Goal: Task Accomplishment & Management: Manage account settings

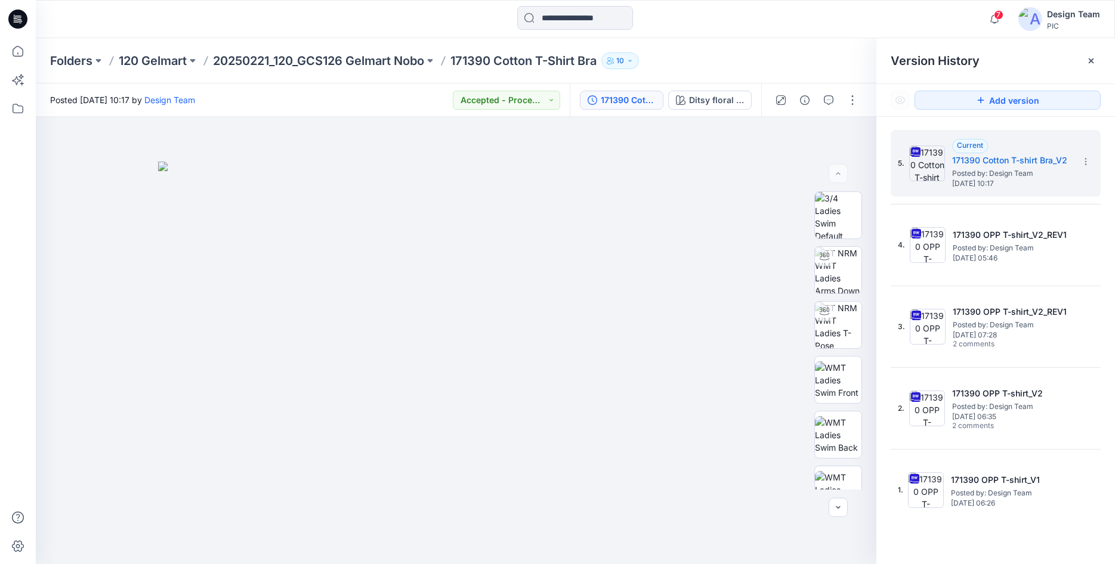
click at [16, 21] on icon at bounding box center [17, 19] width 19 height 19
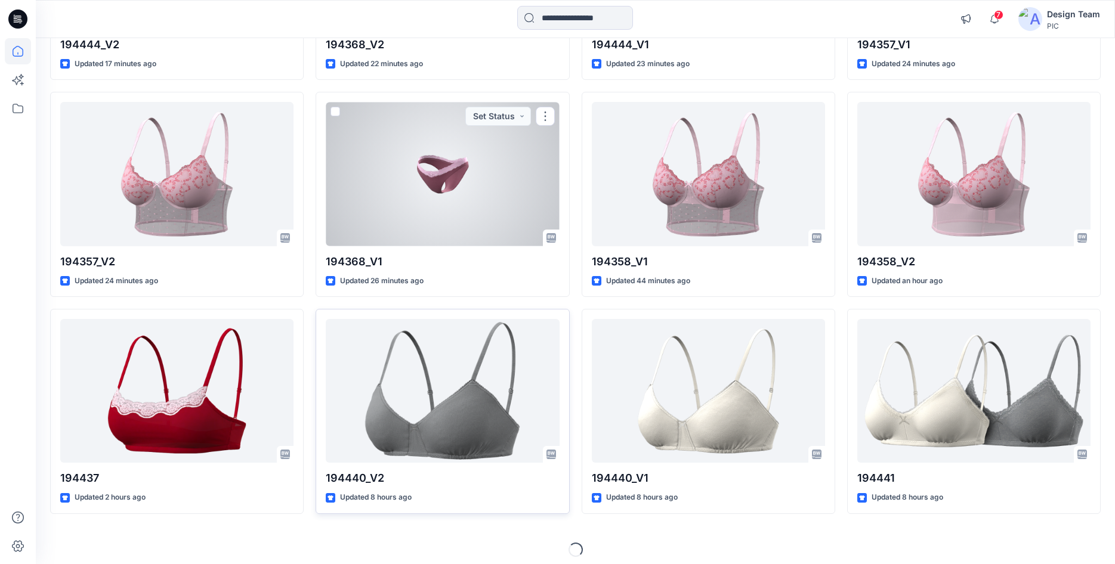
scroll to position [299, 0]
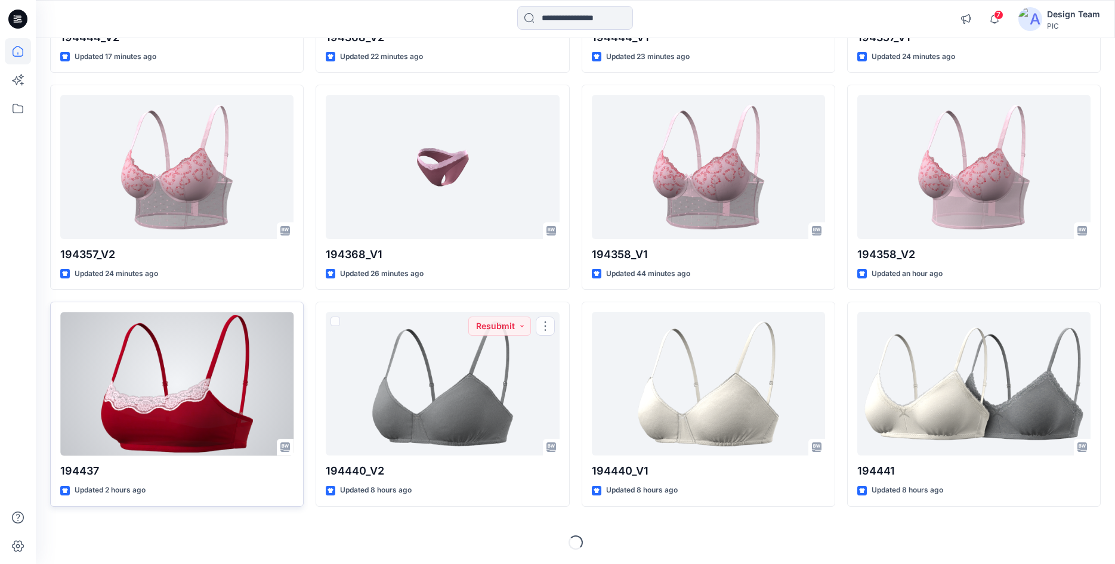
click at [258, 391] on div at bounding box center [176, 384] width 233 height 144
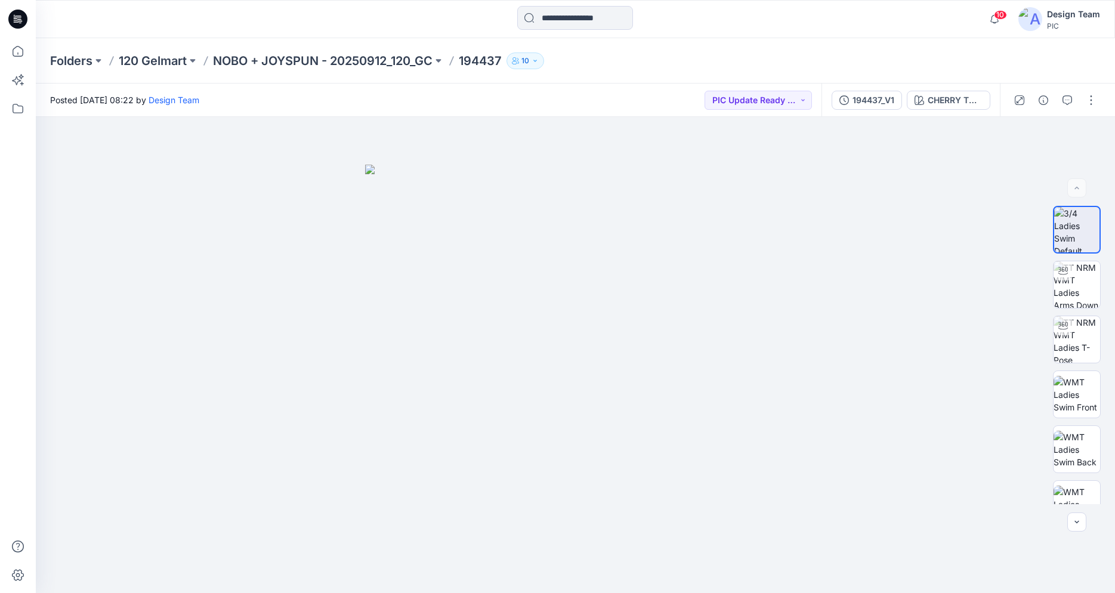
click at [17, 22] on icon at bounding box center [16, 21] width 5 height 1
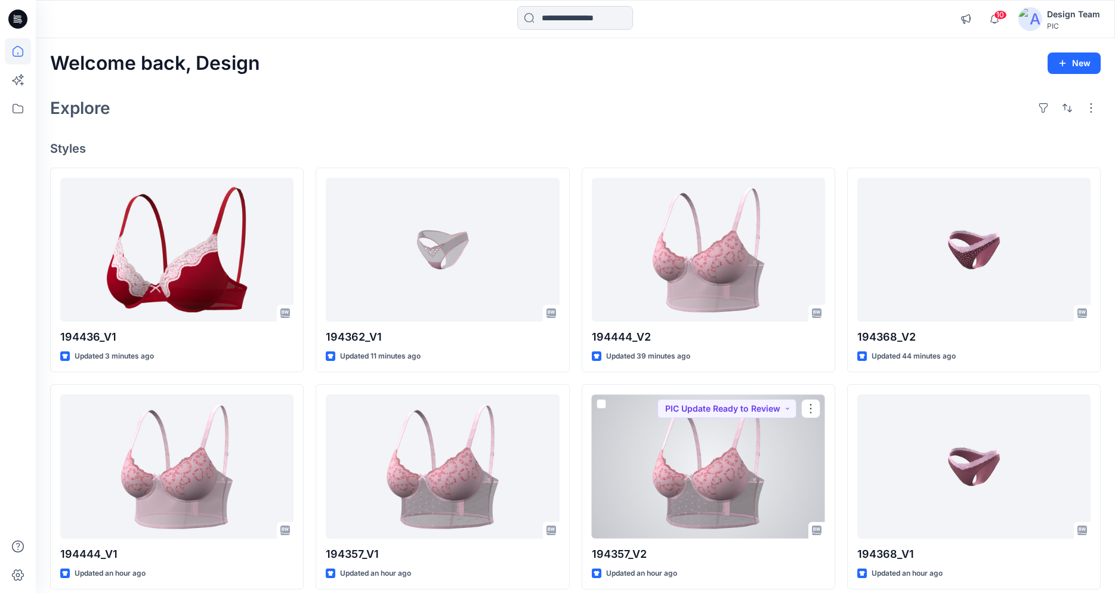
scroll to position [271, 0]
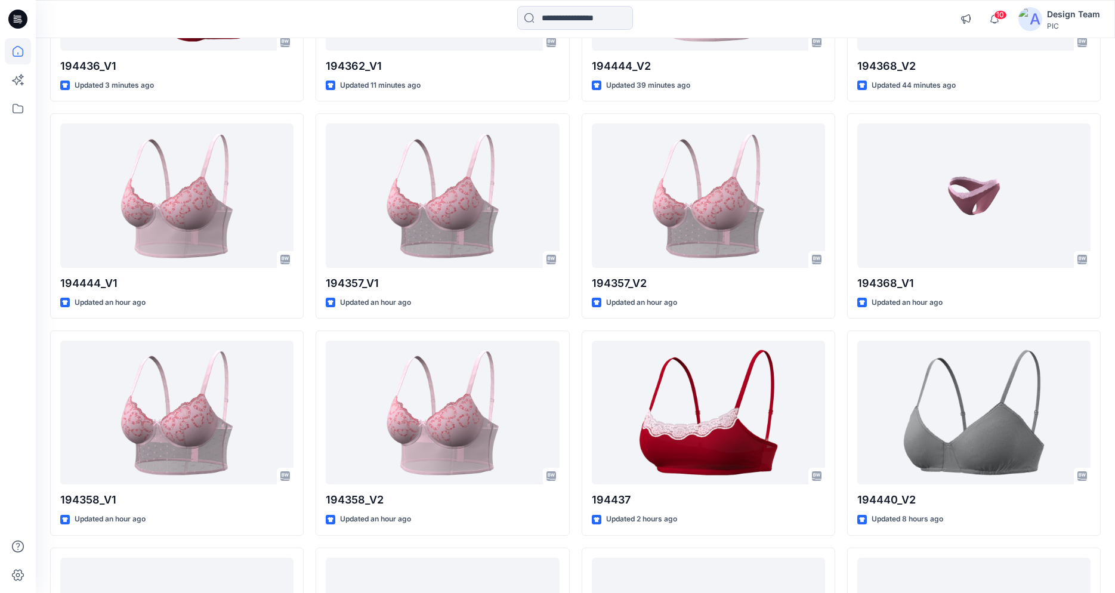
click at [13, 10] on icon at bounding box center [17, 19] width 19 height 38
click at [17, 14] on icon at bounding box center [17, 19] width 19 height 19
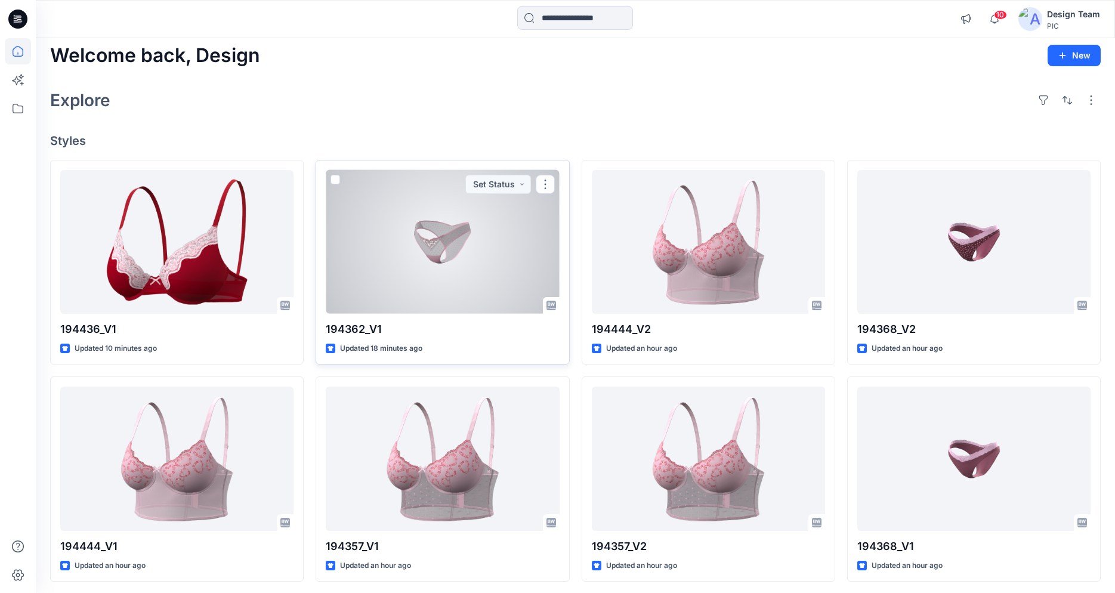
scroll to position [0, 0]
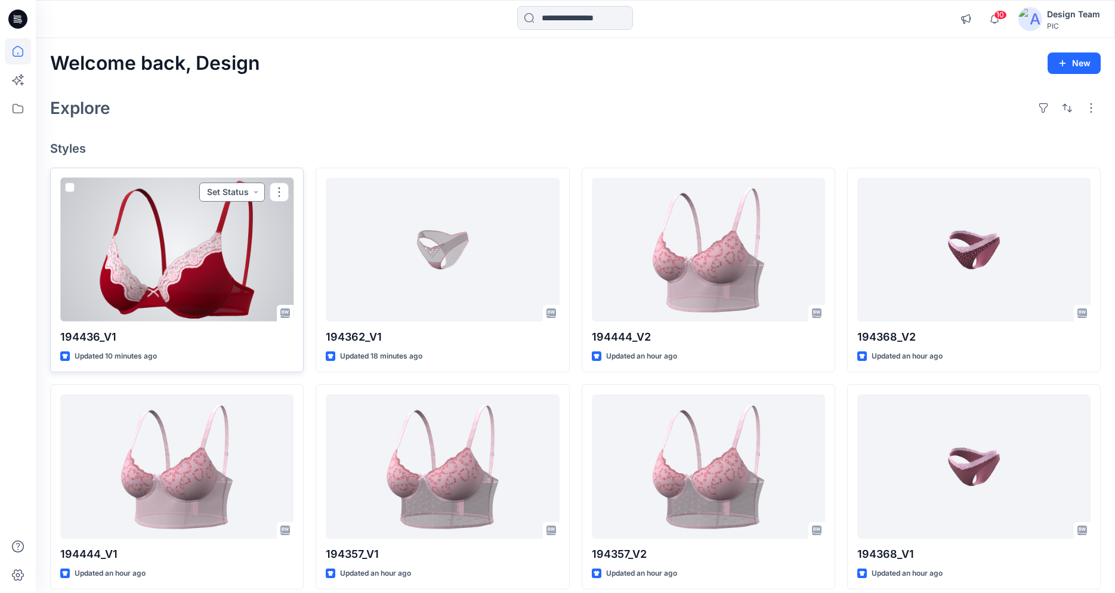
click at [221, 191] on button "Set Status" at bounding box center [232, 192] width 66 height 19
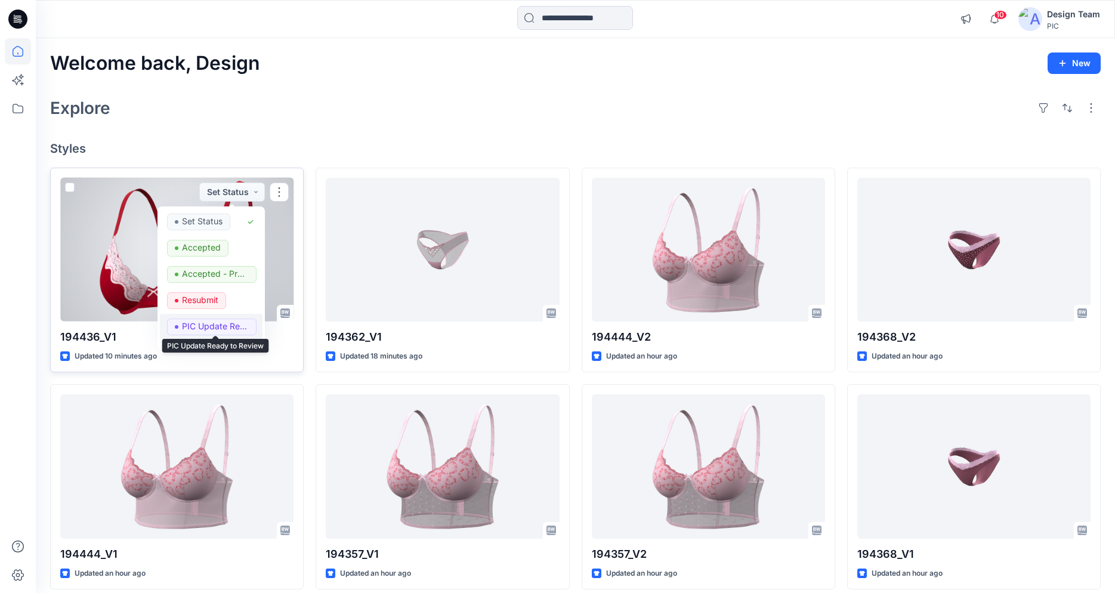
click at [207, 326] on p "PIC Update Ready to Review" at bounding box center [215, 326] width 67 height 16
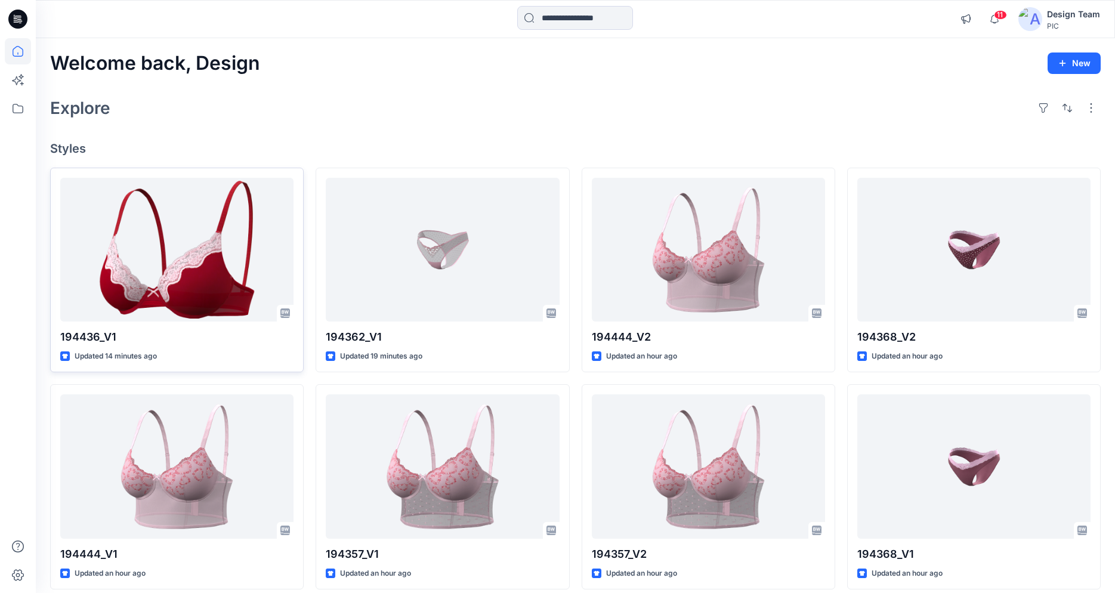
click at [17, 18] on icon at bounding box center [16, 18] width 4 height 1
drag, startPoint x: 14, startPoint y: 6, endPoint x: 13, endPoint y: 14, distance: 7.8
click at [14, 10] on icon at bounding box center [17, 19] width 19 height 38
click at [13, 14] on icon at bounding box center [17, 19] width 19 height 19
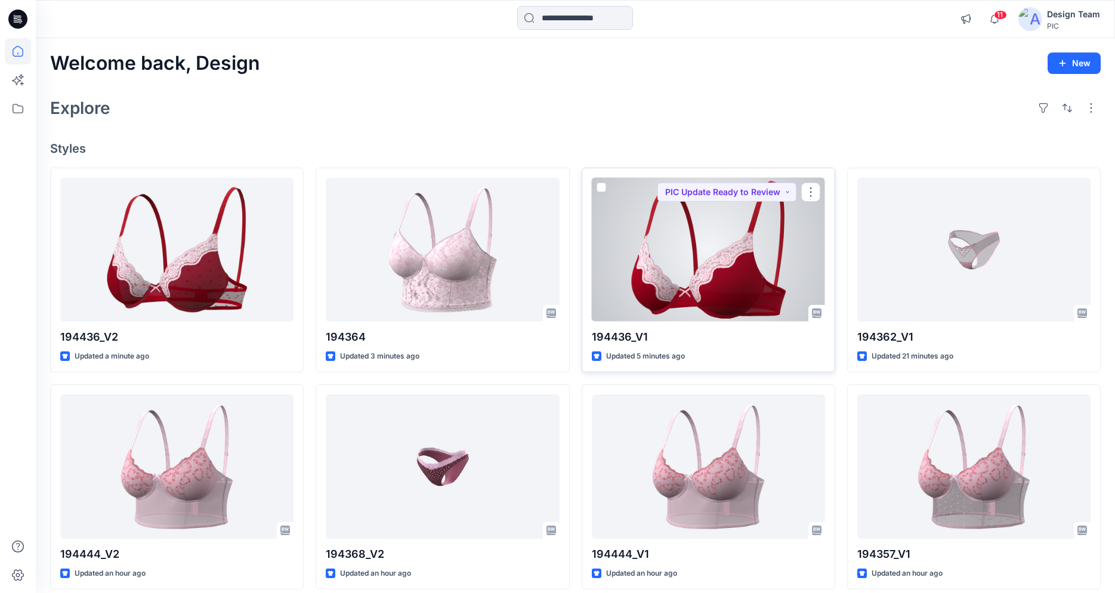
click at [797, 283] on div at bounding box center [708, 250] width 233 height 144
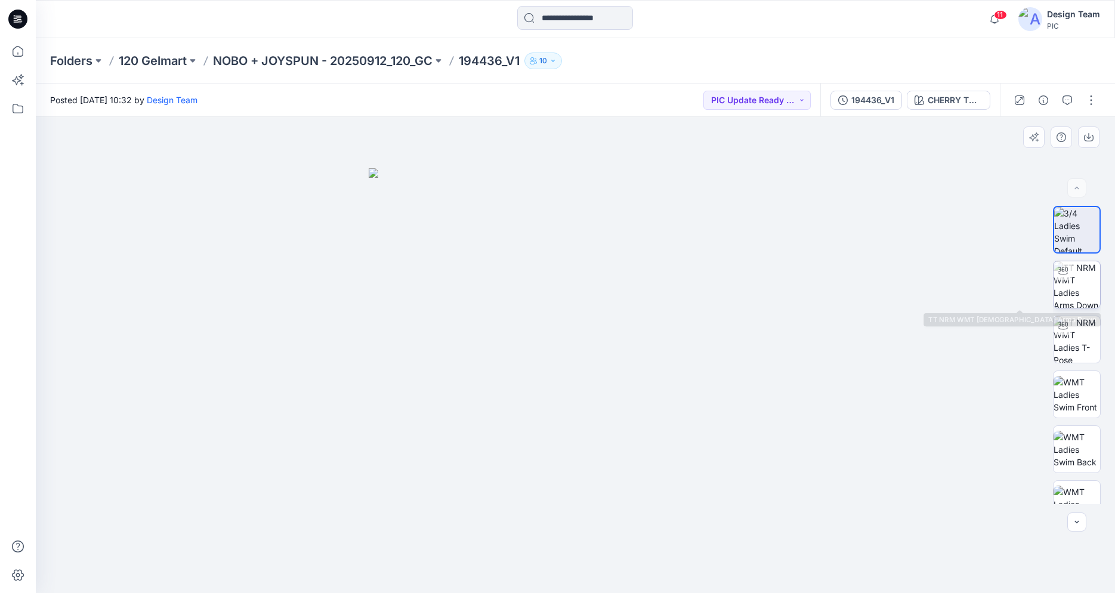
click at [1075, 289] on img at bounding box center [1076, 284] width 47 height 47
drag, startPoint x: 644, startPoint y: 571, endPoint x: 688, endPoint y: 531, distance: 60.0
click at [688, 531] on div at bounding box center [575, 355] width 1079 height 476
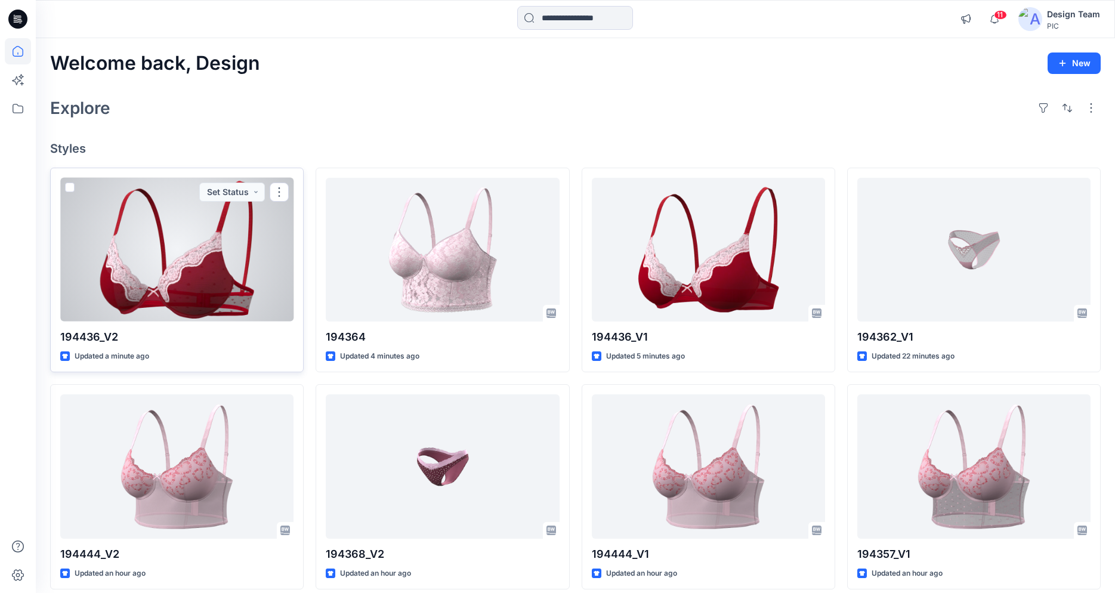
click at [212, 247] on div at bounding box center [176, 250] width 233 height 144
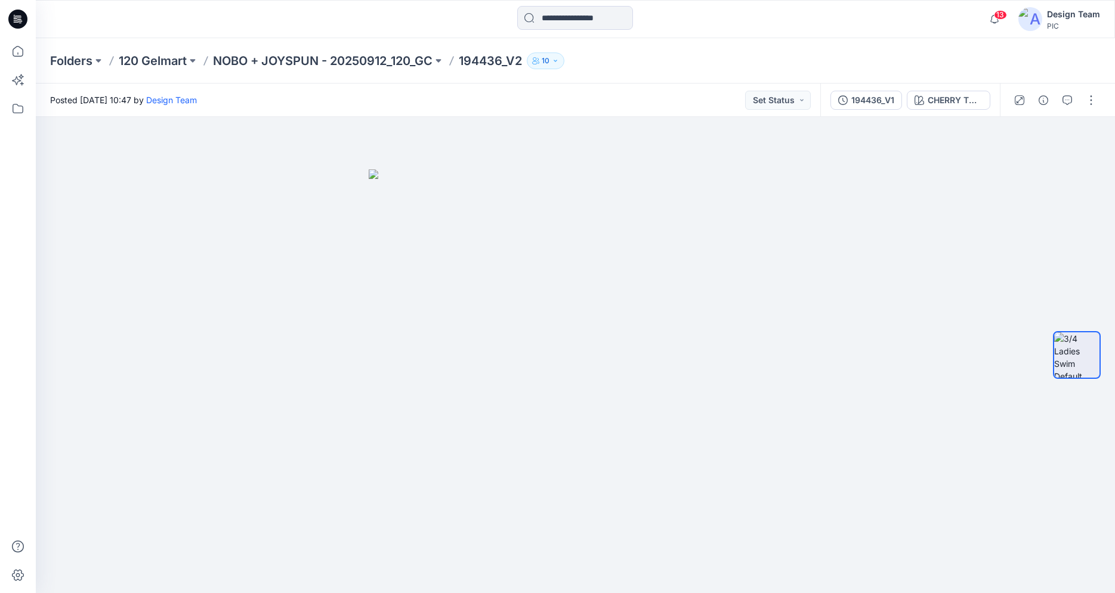
click at [1100, 90] on div at bounding box center [1055, 99] width 110 height 33
click at [1092, 98] on button "button" at bounding box center [1090, 100] width 19 height 19
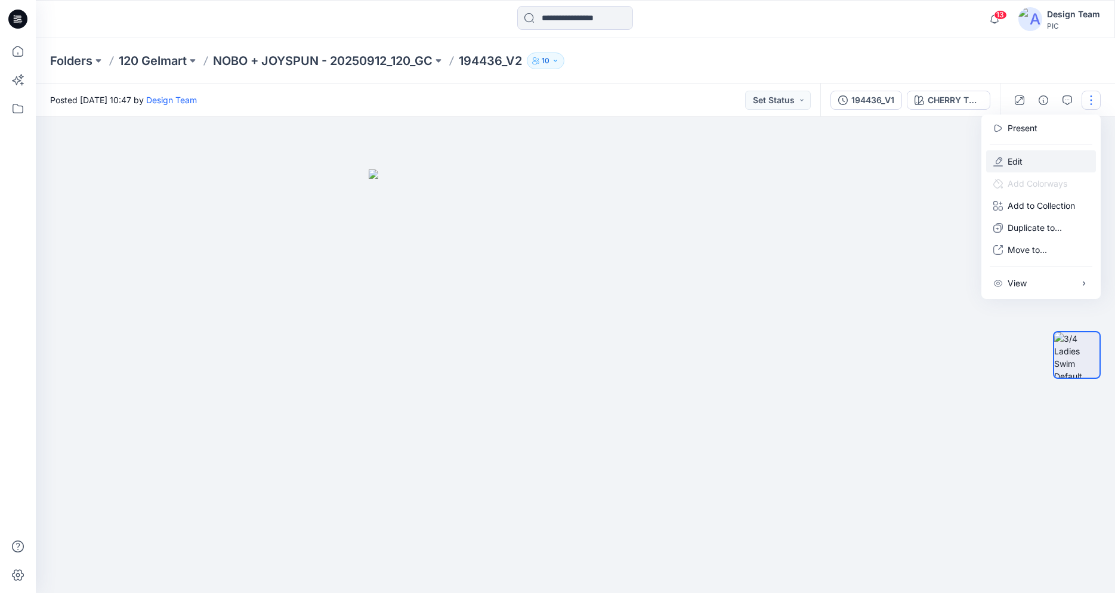
click at [1034, 155] on button "Edit" at bounding box center [1041, 161] width 110 height 22
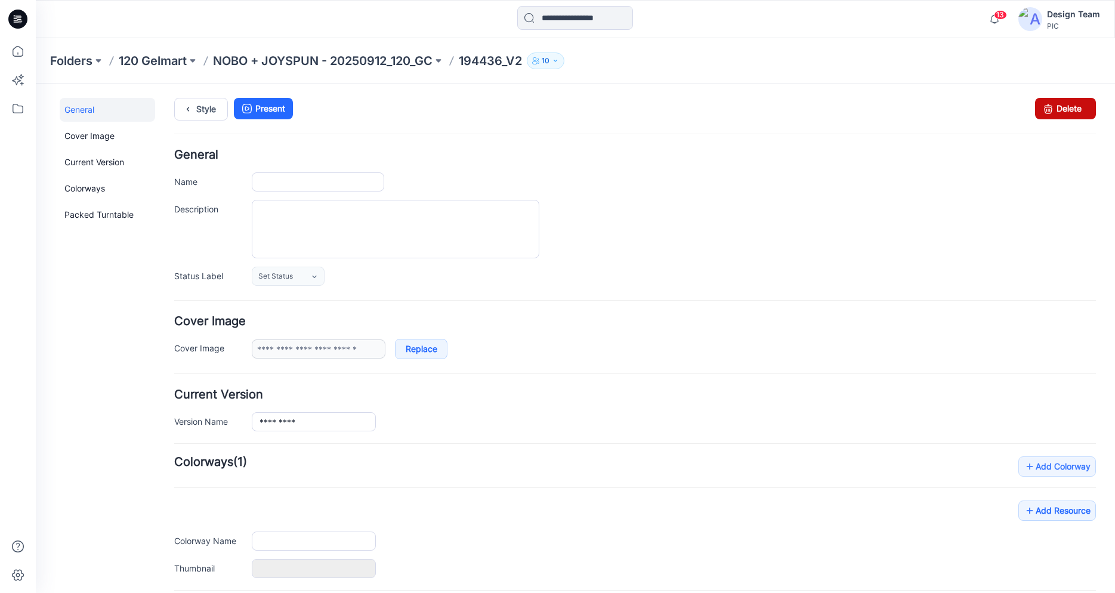
type input "*********"
type input "**********"
click at [1059, 104] on link "Delete" at bounding box center [1065, 108] width 61 height 21
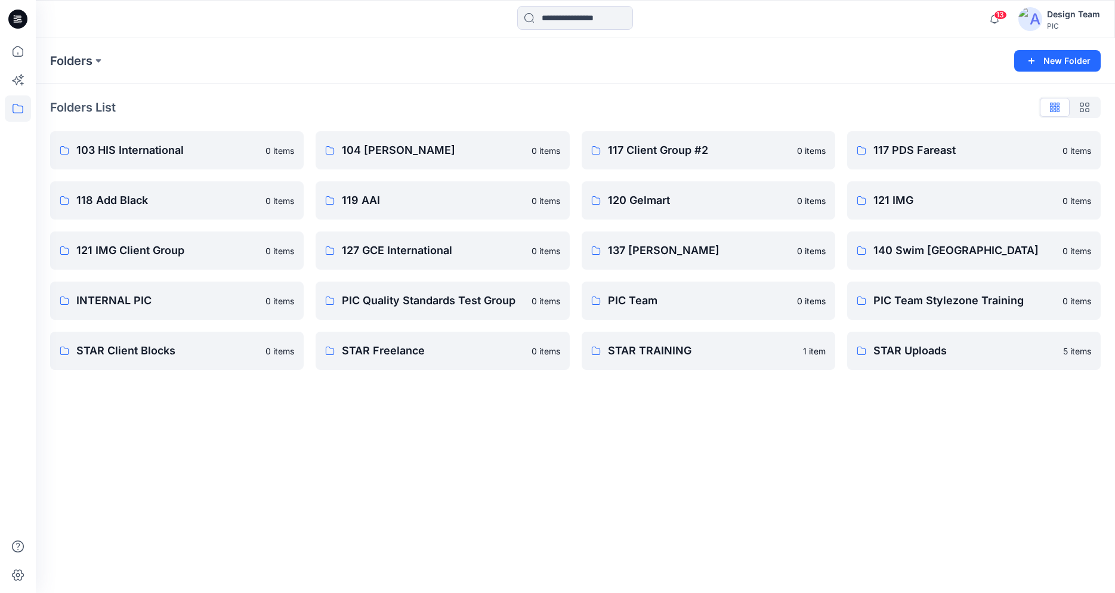
click at [18, 23] on icon at bounding box center [17, 19] width 19 height 19
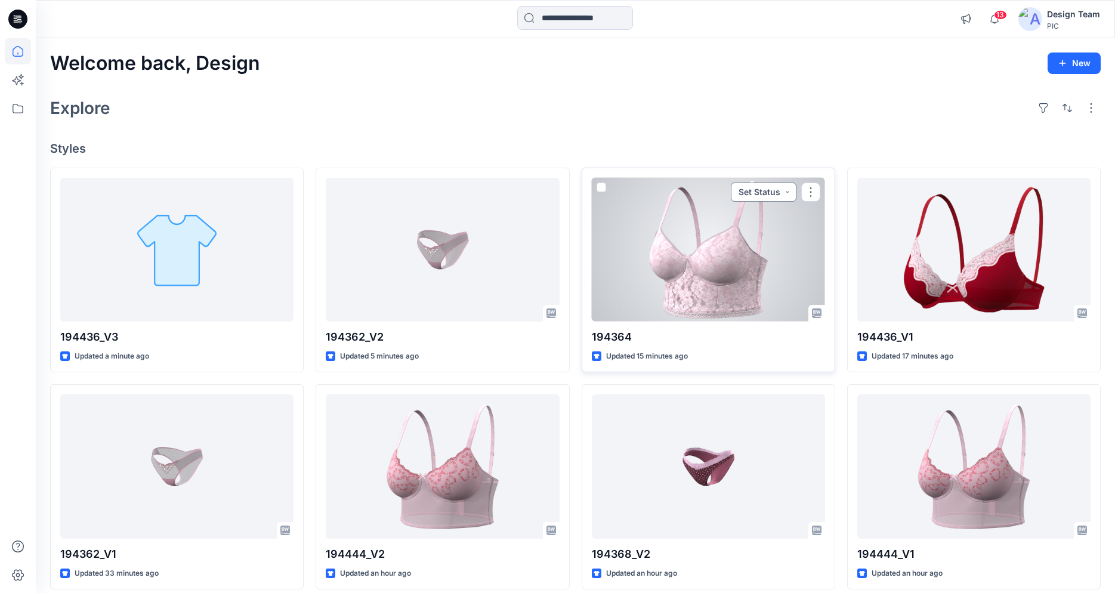
click at [774, 193] on button "Set Status" at bounding box center [764, 192] width 66 height 19
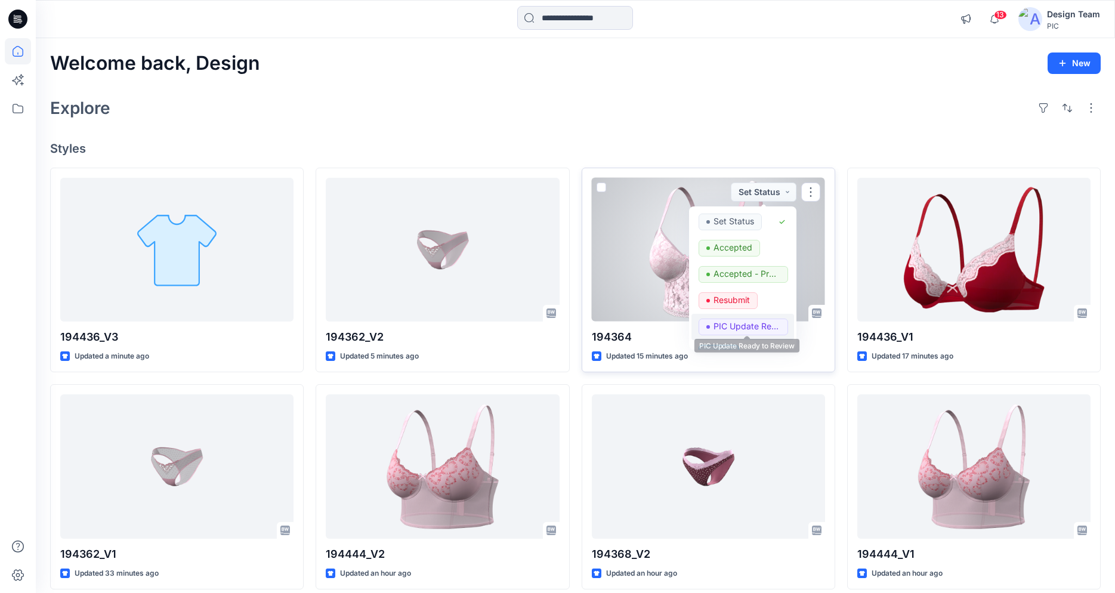
click at [747, 319] on p "PIC Update Ready to Review" at bounding box center [746, 326] width 67 height 16
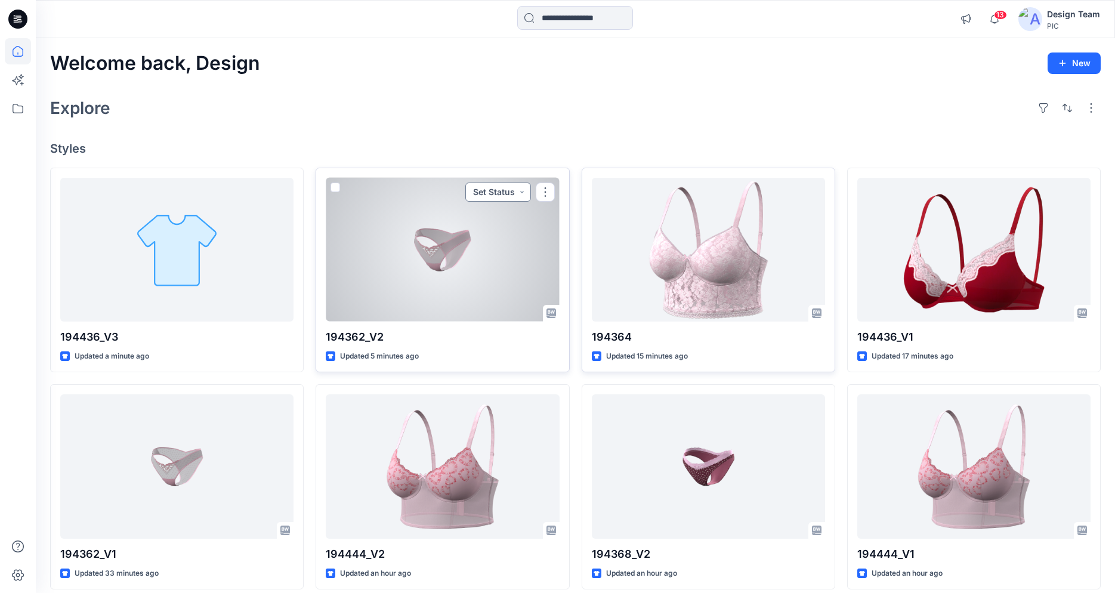
click at [499, 191] on button "Set Status" at bounding box center [498, 192] width 66 height 19
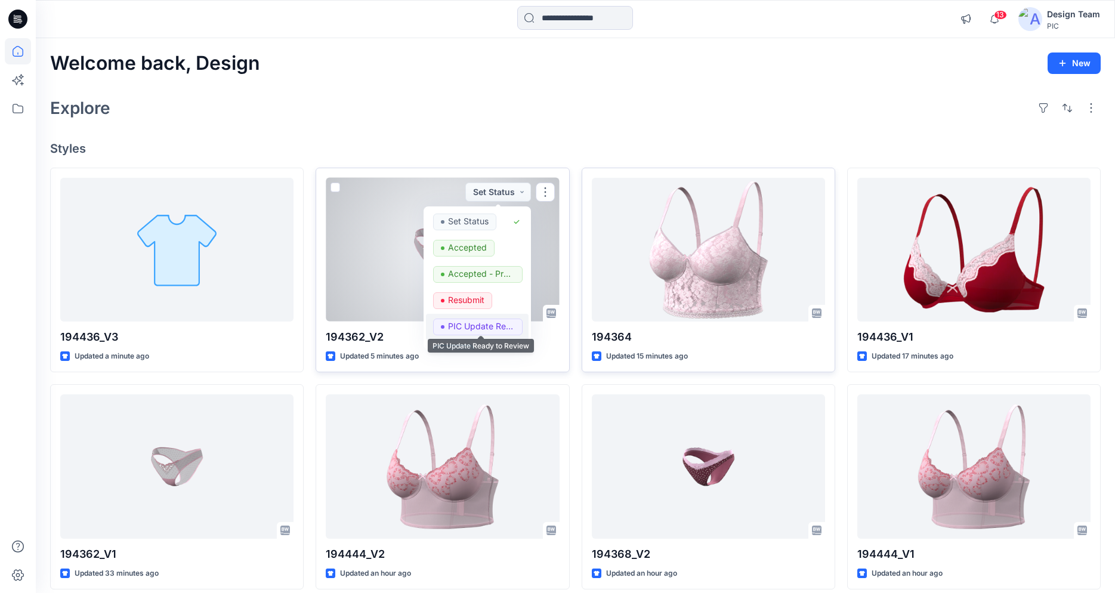
click at [473, 320] on p "PIC Update Ready to Review" at bounding box center [481, 326] width 67 height 16
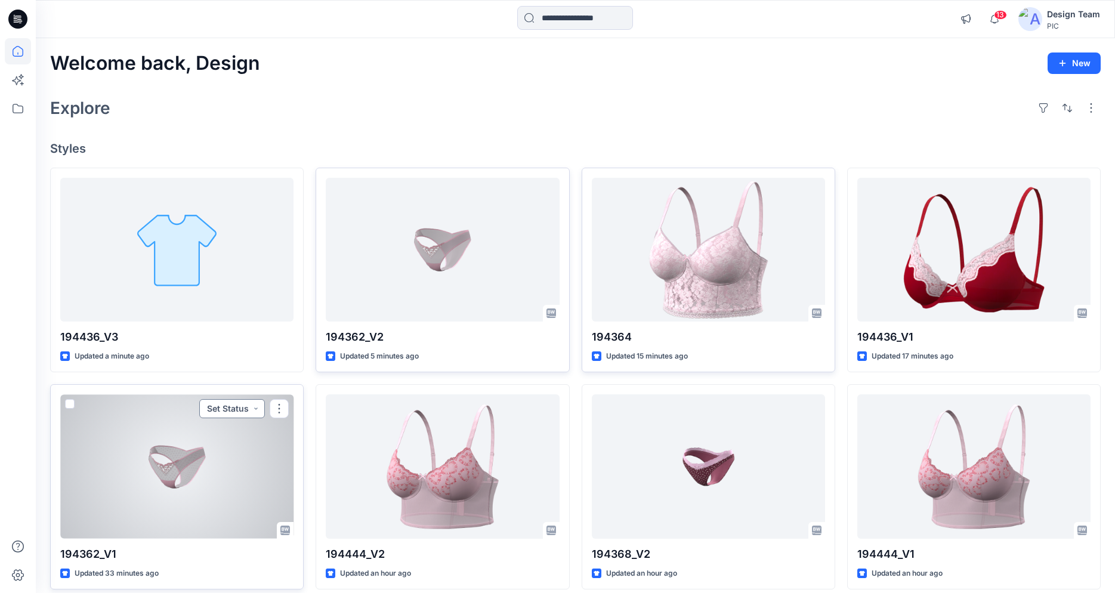
click at [233, 410] on button "Set Status" at bounding box center [232, 408] width 66 height 19
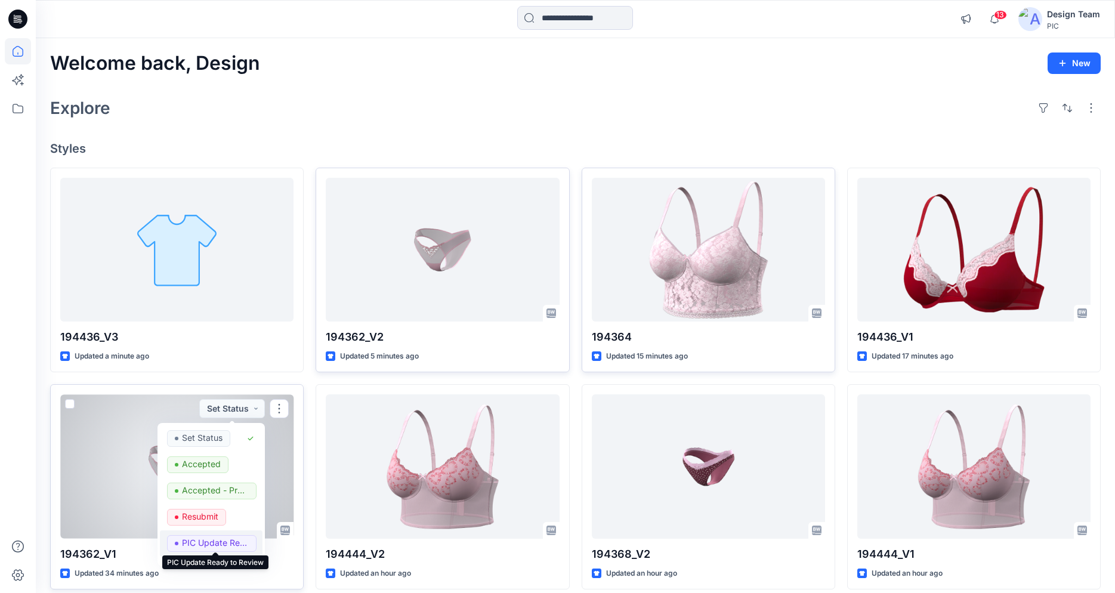
click at [204, 543] on p "PIC Update Ready to Review" at bounding box center [215, 543] width 67 height 16
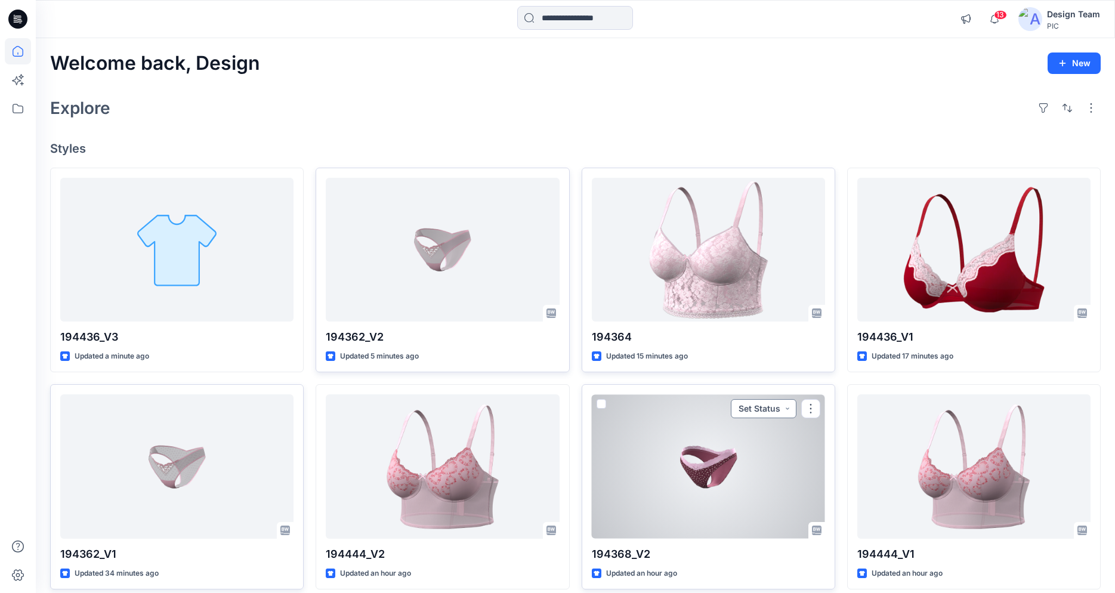
click at [785, 407] on button "Set Status" at bounding box center [764, 408] width 66 height 19
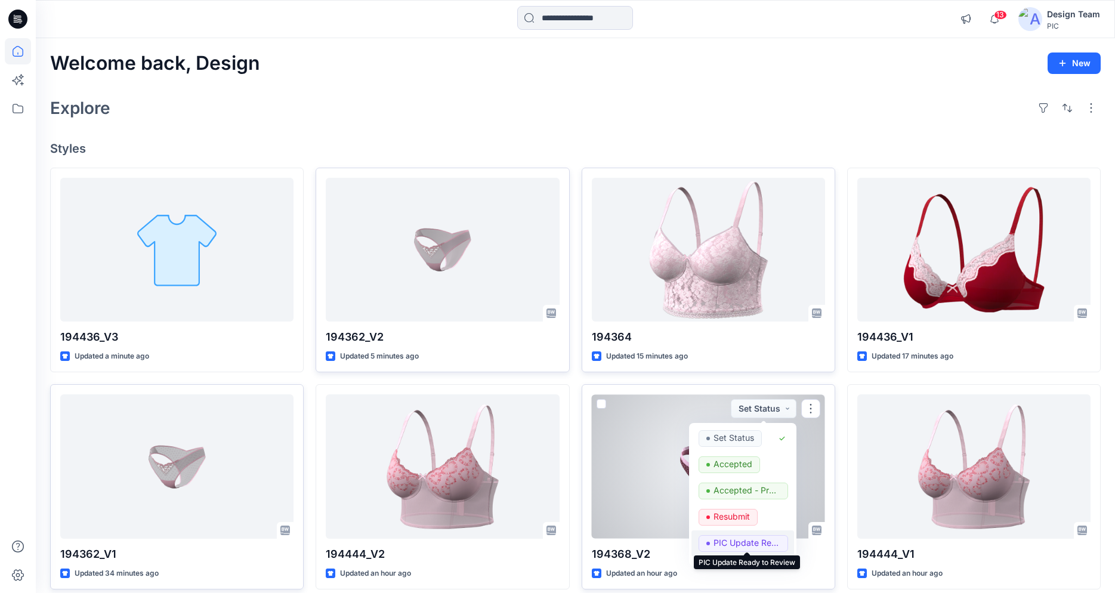
click at [737, 543] on p "PIC Update Ready to Review" at bounding box center [746, 543] width 67 height 16
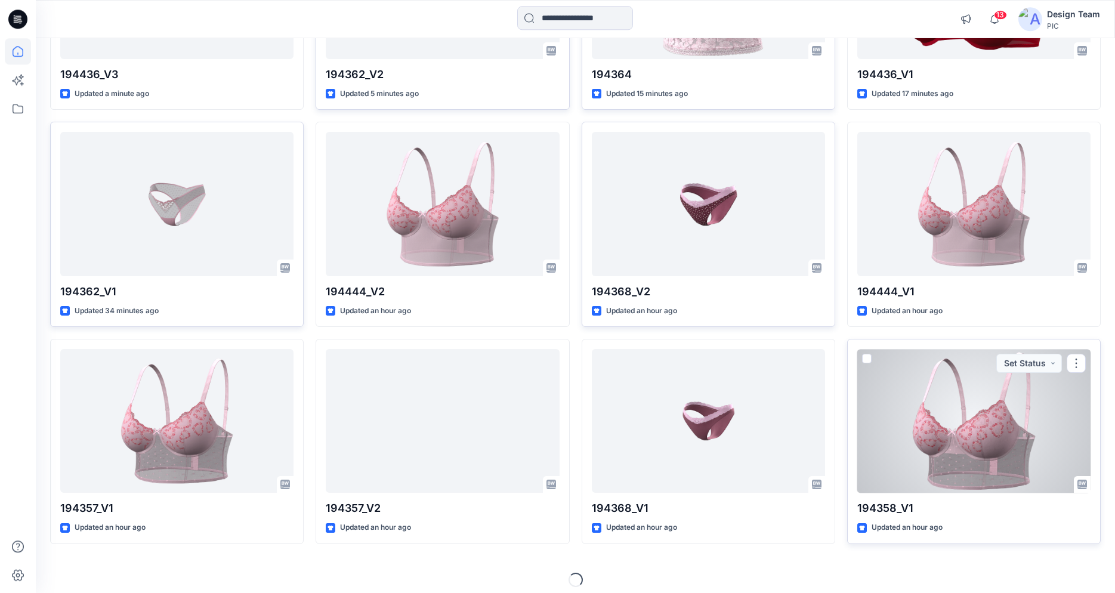
scroll to position [271, 0]
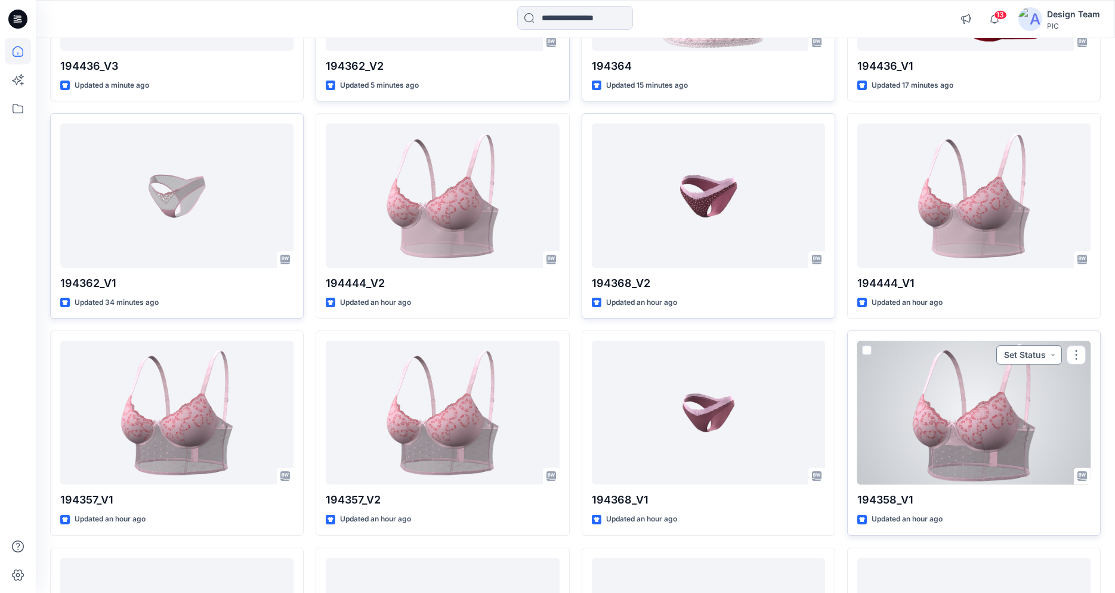
click at [1035, 358] on button "Set Status" at bounding box center [1029, 354] width 66 height 19
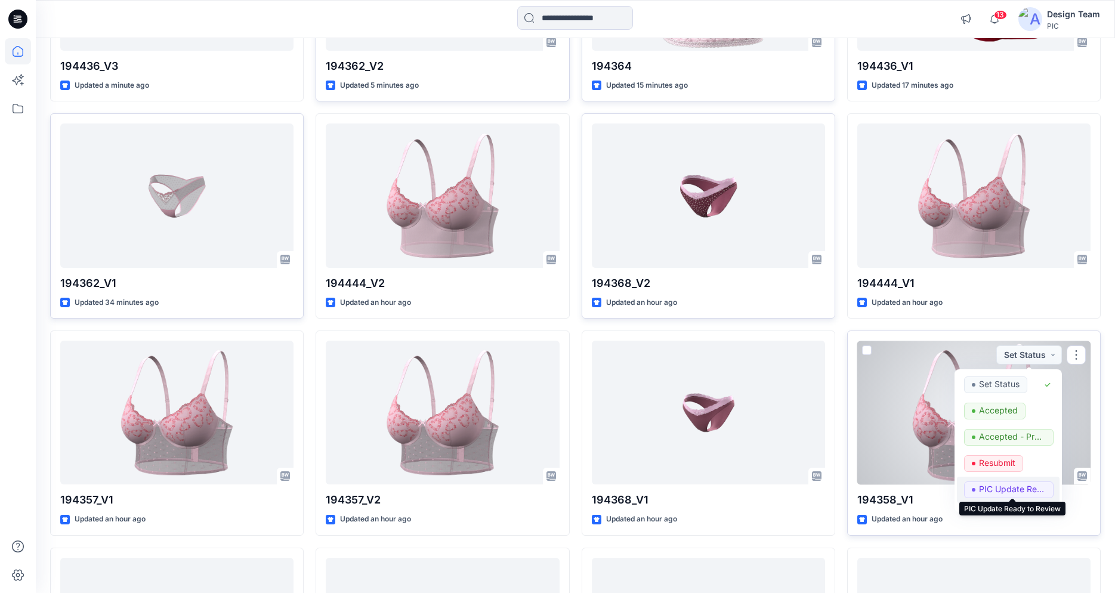
click at [995, 494] on p "PIC Update Ready to Review" at bounding box center [1012, 489] width 67 height 16
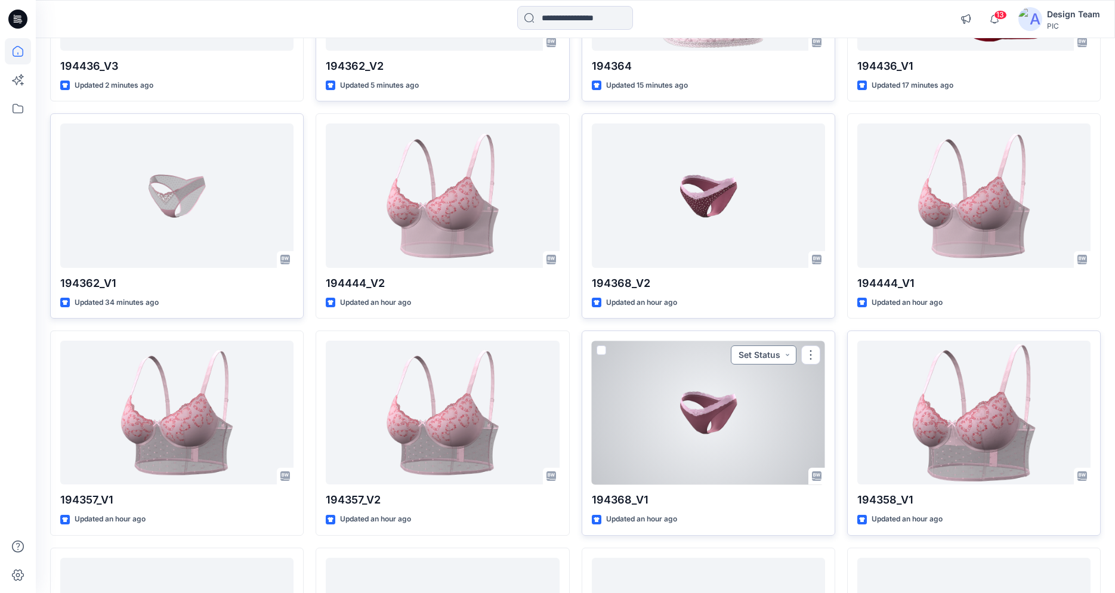
click at [775, 352] on button "Set Status" at bounding box center [764, 354] width 66 height 19
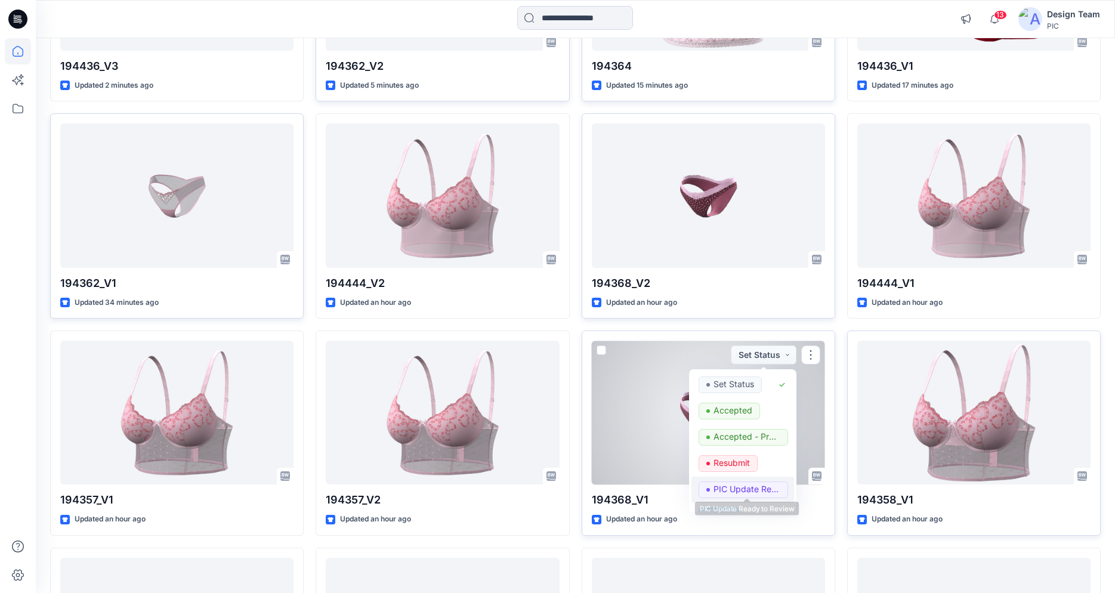
click at [751, 487] on p "PIC Update Ready to Review" at bounding box center [746, 489] width 67 height 16
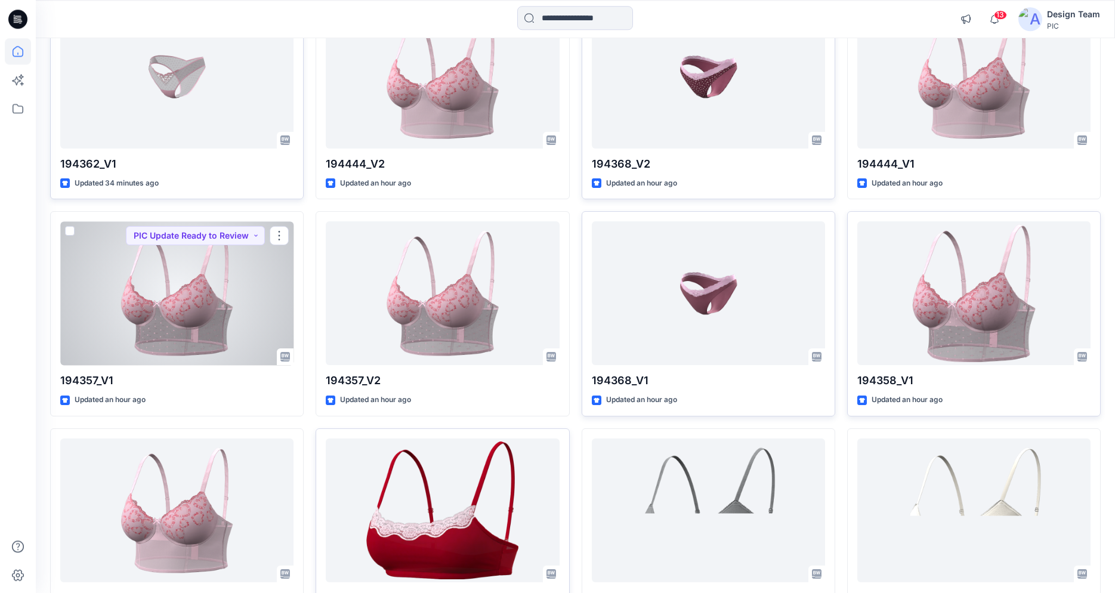
scroll to position [485, 0]
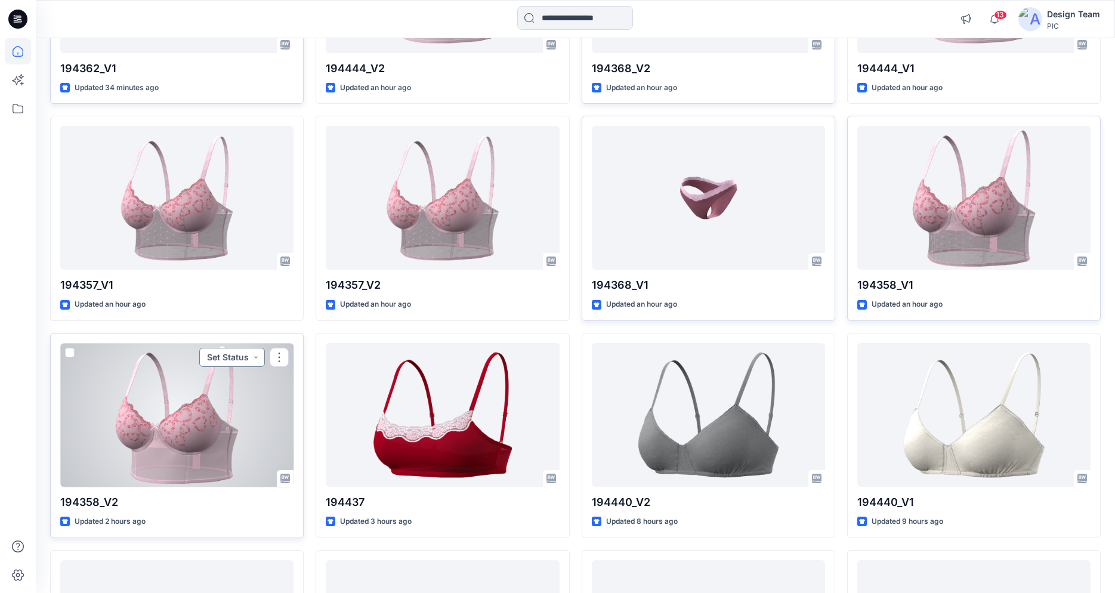
click at [244, 356] on button "Set Status" at bounding box center [232, 357] width 66 height 19
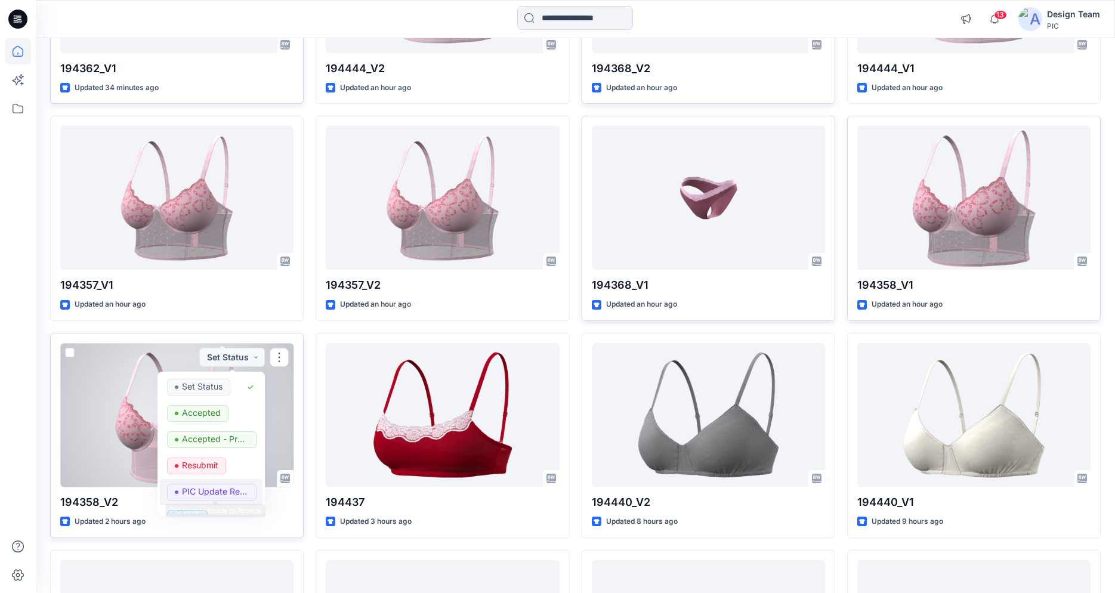
click at [241, 488] on p "PIC Update Ready to Review" at bounding box center [215, 492] width 67 height 16
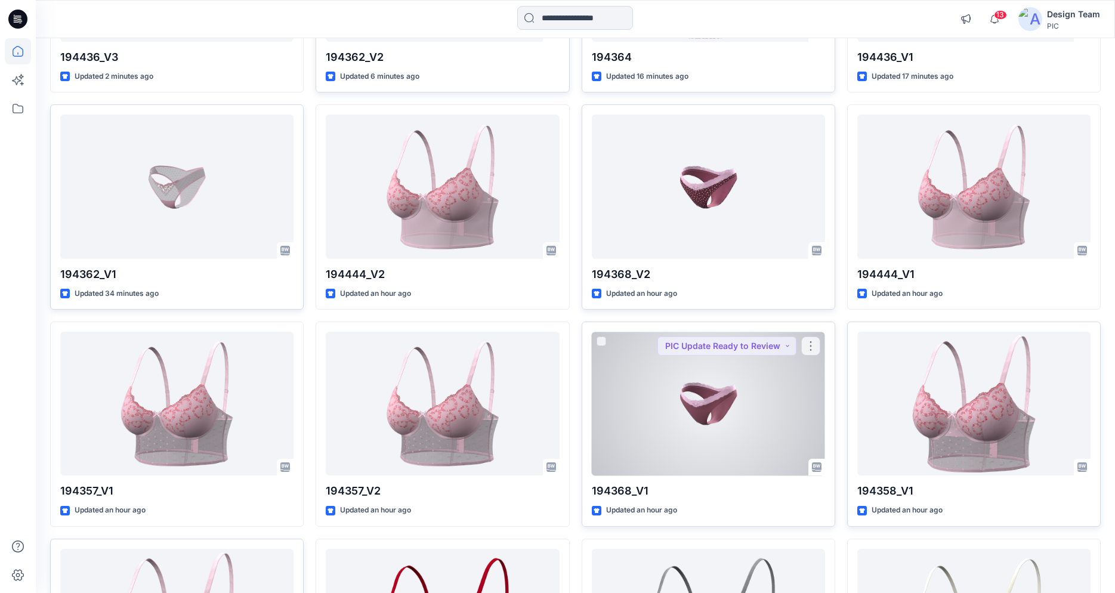
scroll to position [0, 0]
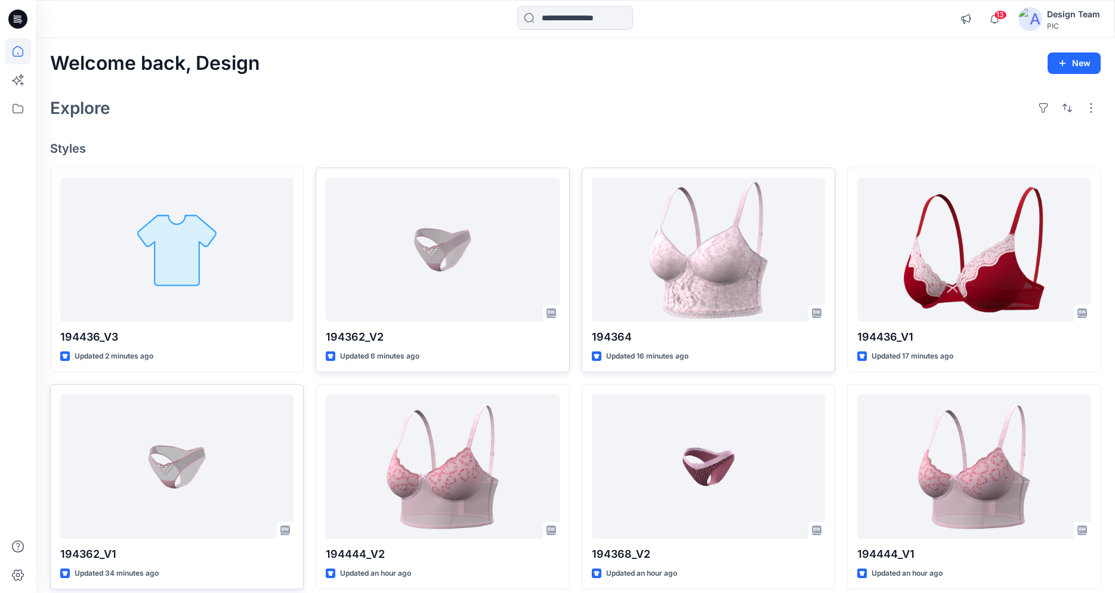
click at [18, 14] on icon at bounding box center [17, 19] width 19 height 19
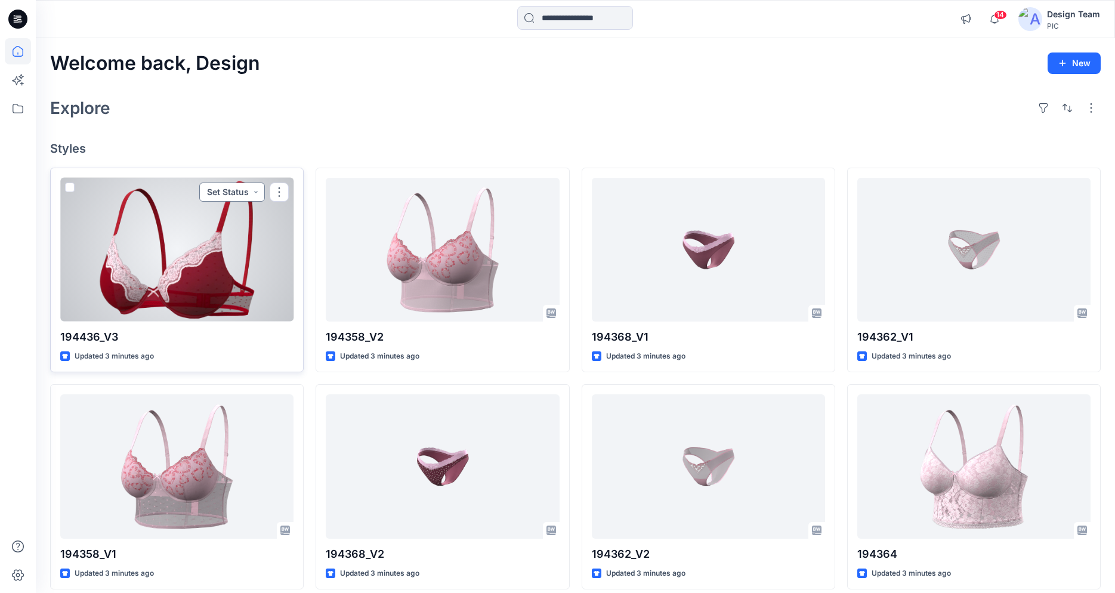
click at [234, 195] on button "Set Status" at bounding box center [232, 192] width 66 height 19
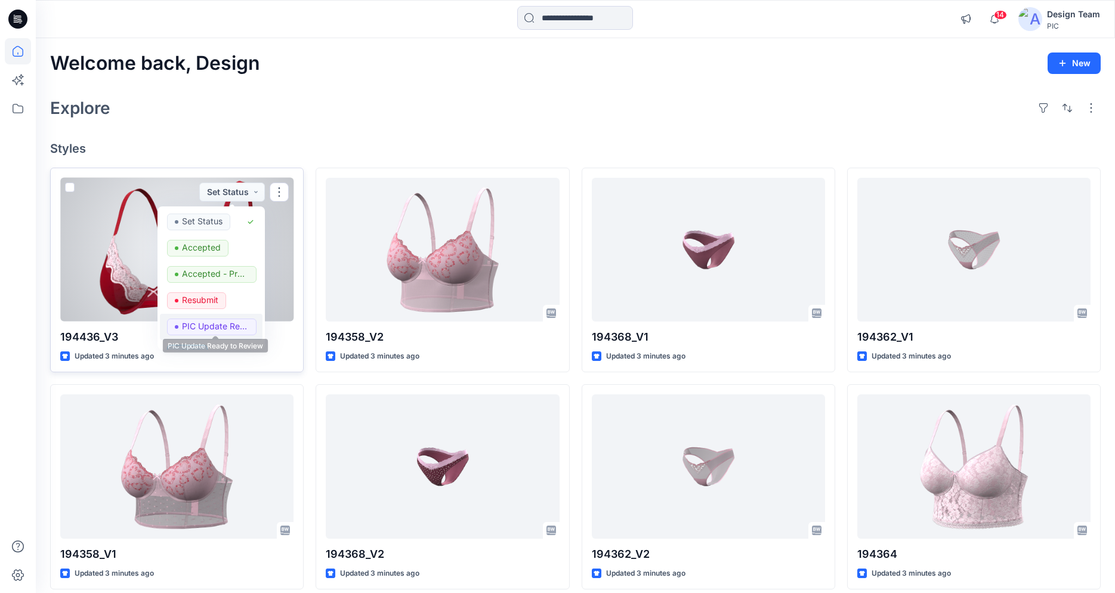
click at [193, 322] on p "PIC Update Ready to Review" at bounding box center [215, 326] width 67 height 16
